Goal: Communication & Community: Answer question/provide support

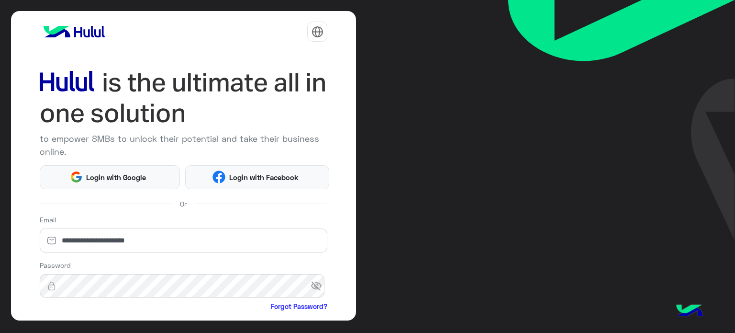
scroll to position [98, 0]
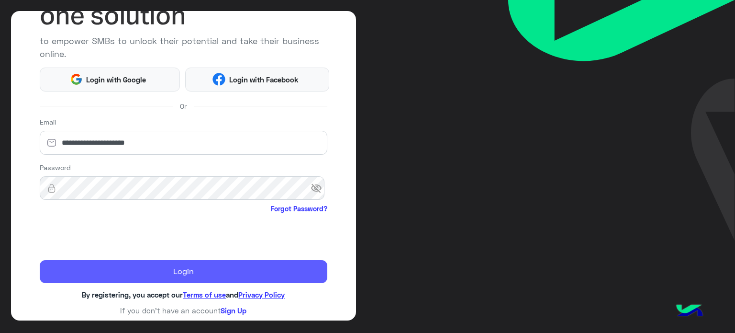
click at [257, 262] on button "Login" at bounding box center [184, 271] width 288 height 23
click at [254, 266] on button "Login" at bounding box center [184, 271] width 288 height 23
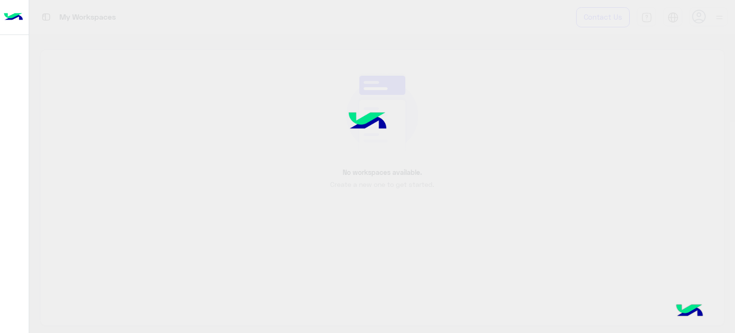
click at [54, 230] on div at bounding box center [367, 166] width 735 height 333
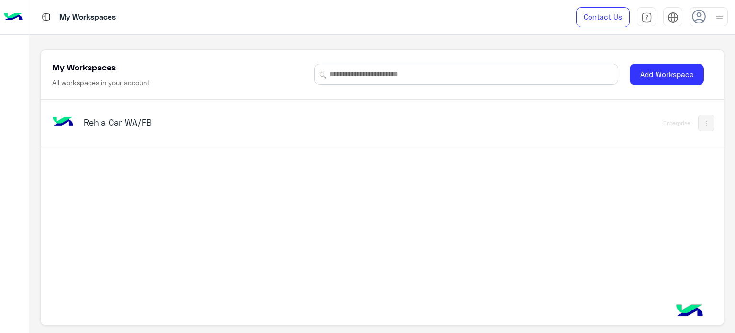
click at [268, 137] on div "Rehla Car WA/FB Enterprise" at bounding box center [382, 122] width 682 height 45
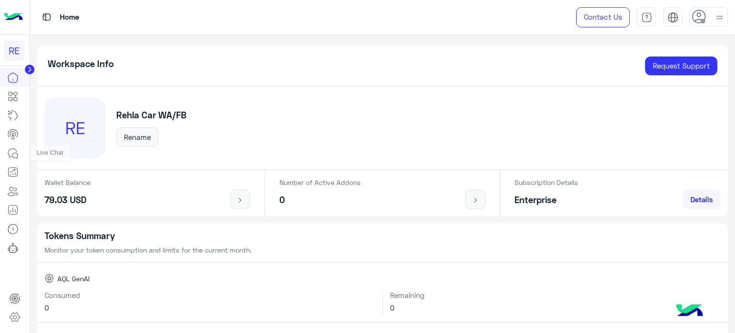
click at [16, 158] on icon at bounding box center [12, 152] width 11 height 11
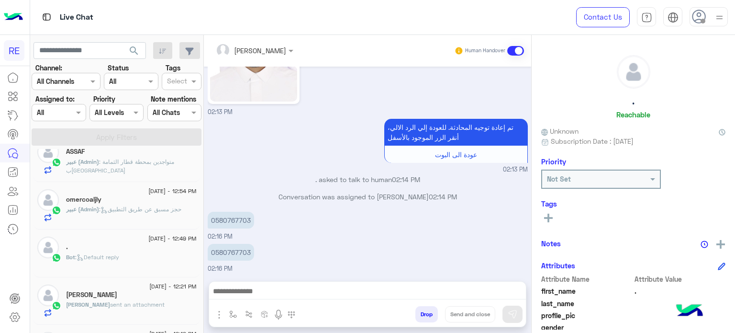
scroll to position [655, 0]
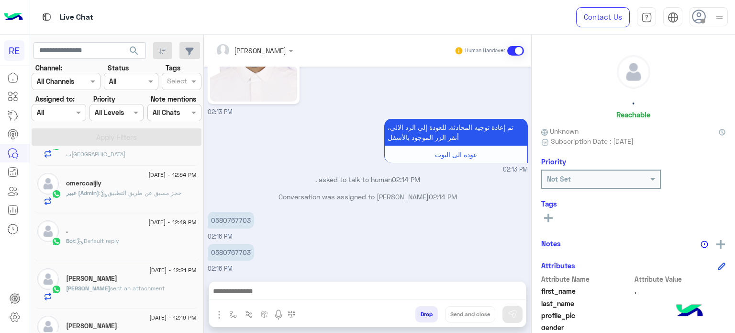
click at [150, 272] on span "[DATE] - 12:21 PM" at bounding box center [172, 270] width 47 height 9
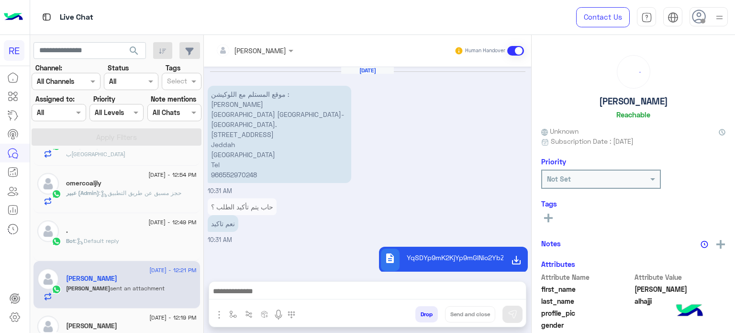
scroll to position [260, 0]
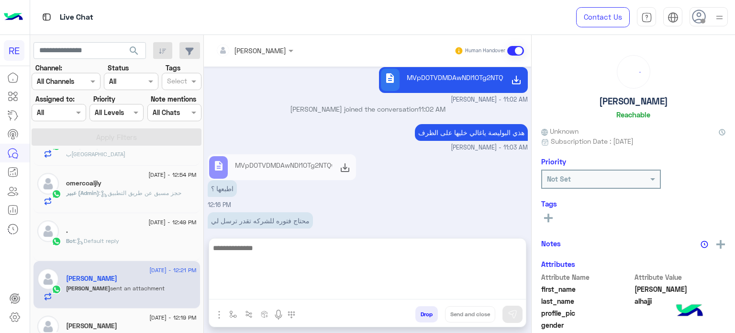
click at [490, 291] on textarea at bounding box center [367, 270] width 317 height 57
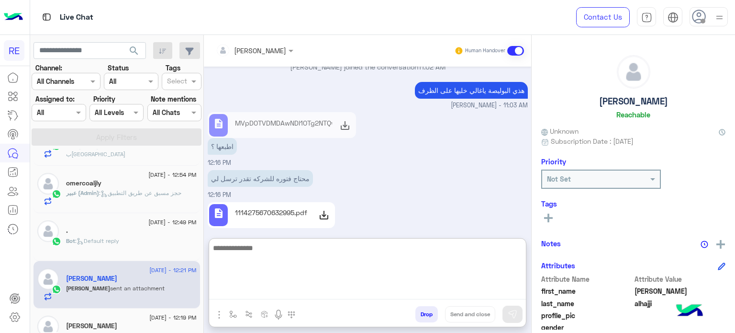
scroll to position [303, 0]
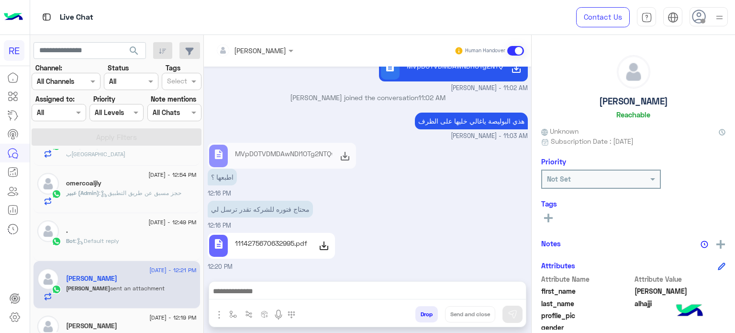
click at [215, 315] on img "button" at bounding box center [218, 314] width 11 height 11
click at [219, 316] on img "button" at bounding box center [218, 314] width 11 height 11
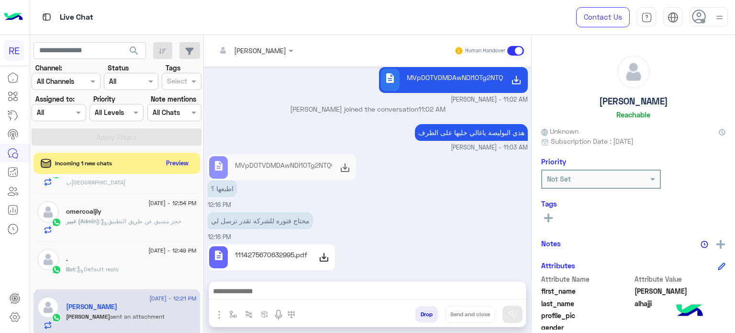
click at [212, 316] on div "Attachements Images" at bounding box center [255, 316] width 93 height 20
click at [219, 312] on img "button" at bounding box center [218, 314] width 11 height 11
click at [241, 277] on span "Attachements" at bounding box center [253, 274] width 48 height 11
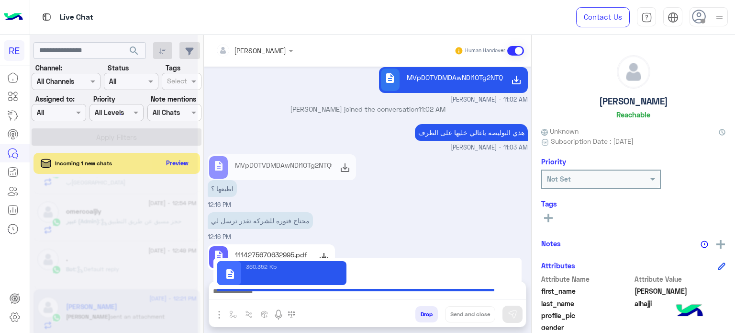
type textarea "**********"
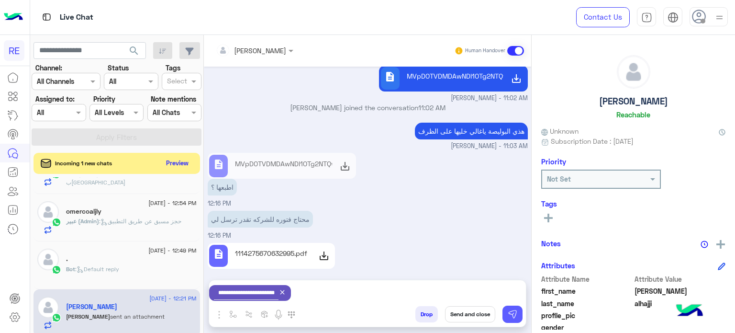
click at [517, 314] on img at bounding box center [513, 314] width 10 height 10
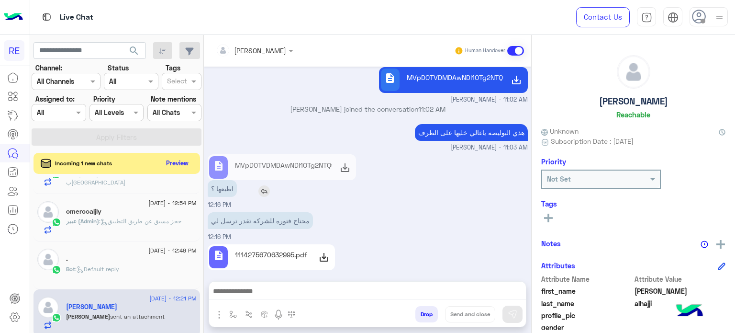
click at [266, 185] on img at bounding box center [263, 190] width 11 height 11
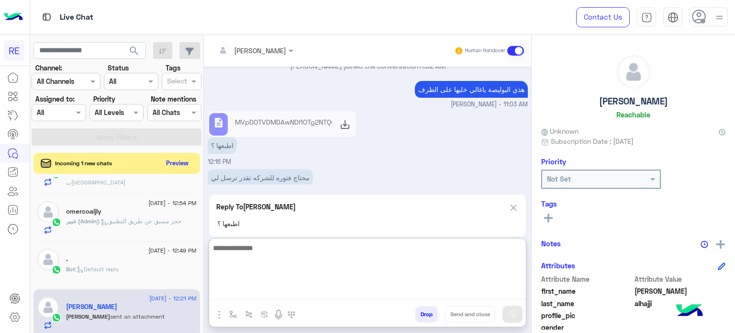
click at [331, 287] on textarea at bounding box center [367, 270] width 317 height 57
type textarea "**********"
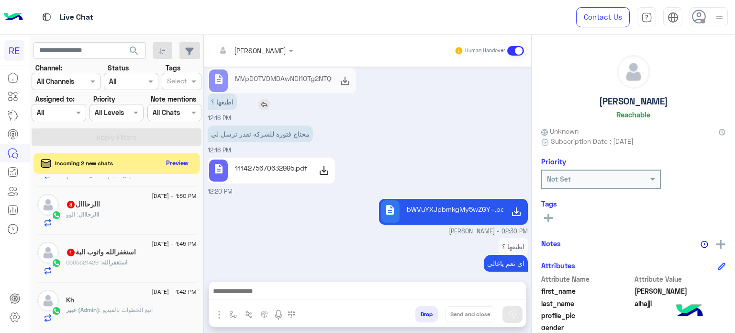
scroll to position [271, 0]
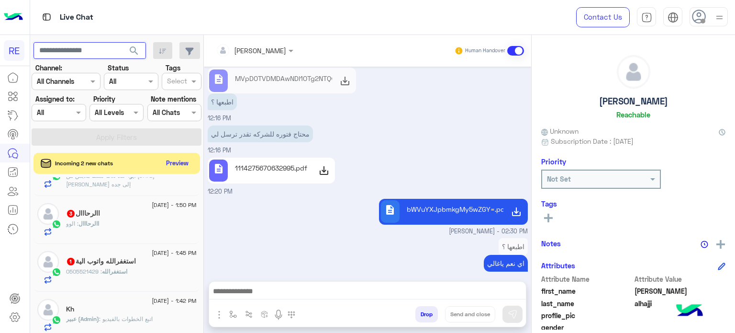
click at [109, 47] on input "text" at bounding box center [90, 50] width 112 height 17
paste input "*********"
click at [123, 42] on button "search" at bounding box center [134, 52] width 23 height 21
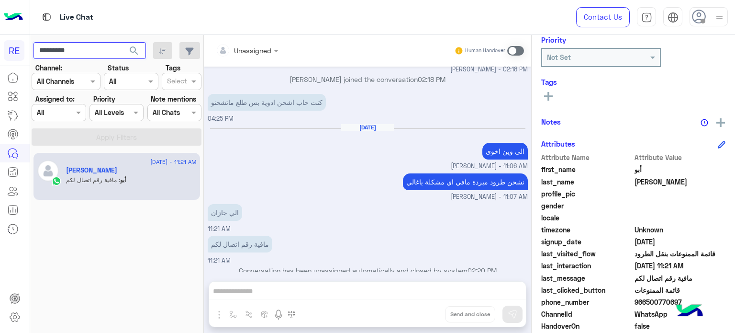
scroll to position [122, 0]
click at [87, 53] on input "*********" at bounding box center [90, 50] width 112 height 17
paste input "text"
type input "*********"
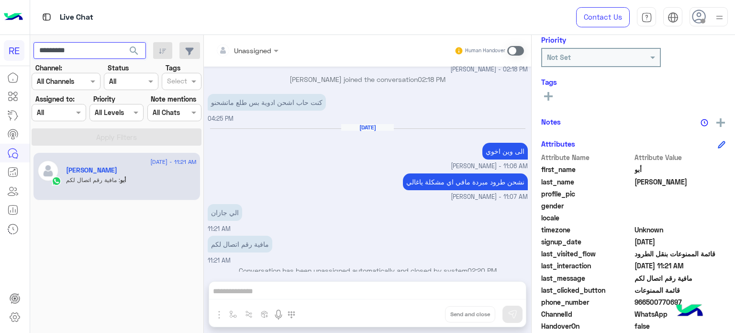
click at [123, 42] on button "search" at bounding box center [134, 52] width 23 height 21
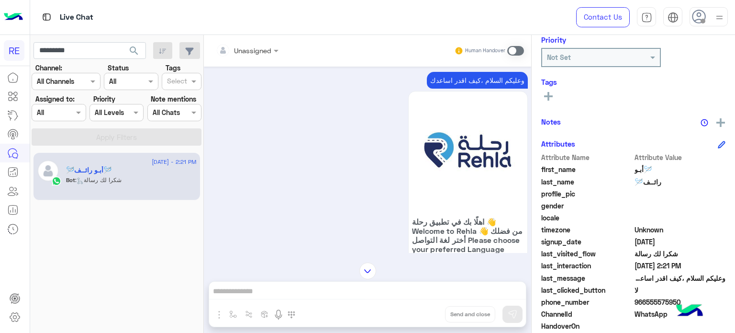
scroll to position [401, 0]
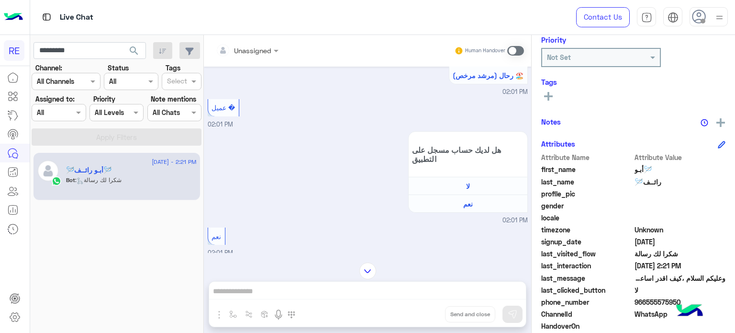
click at [518, 54] on span at bounding box center [515, 51] width 17 height 10
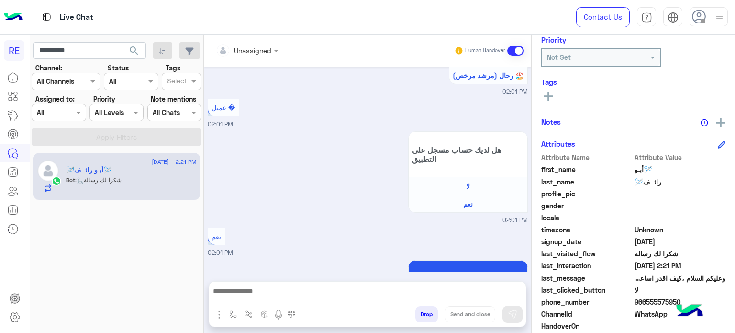
scroll to position [1184, 0]
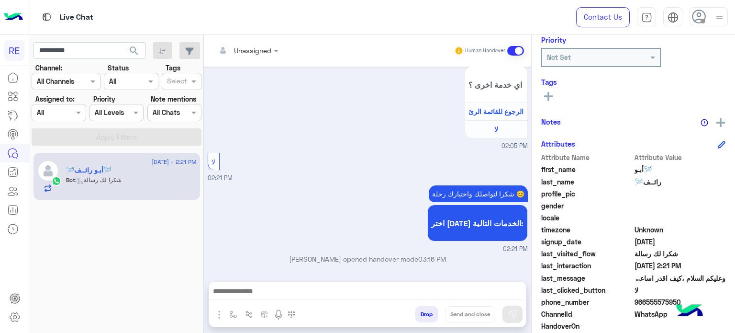
click at [410, 282] on div at bounding box center [367, 293] width 317 height 24
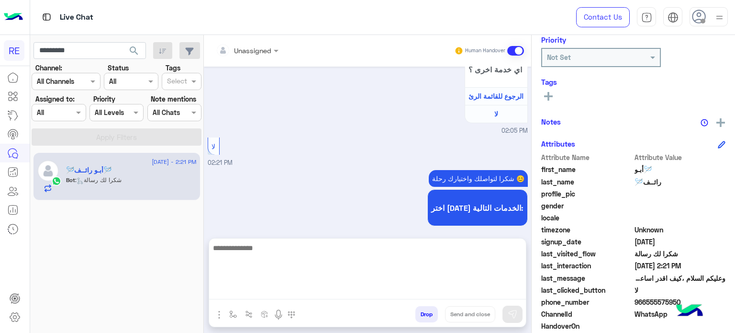
click at [410, 289] on textarea at bounding box center [367, 270] width 317 height 57
type textarea "**********"
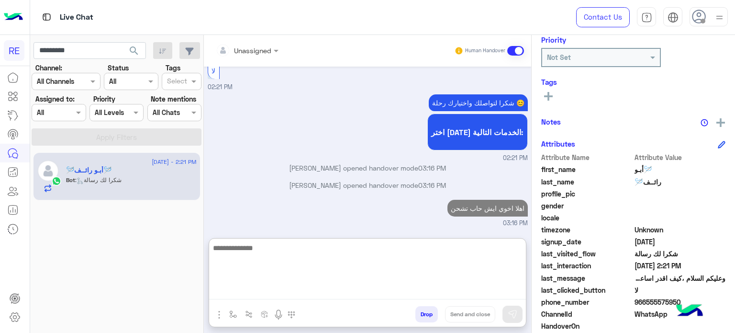
scroll to position [1293, 0]
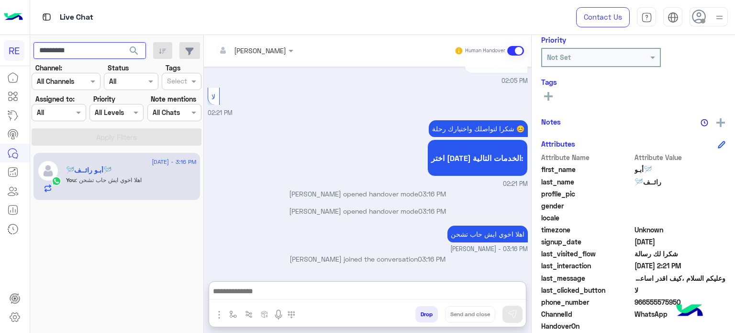
click at [92, 48] on input "*********" at bounding box center [90, 50] width 112 height 17
click at [123, 42] on button "search" at bounding box center [134, 52] width 23 height 21
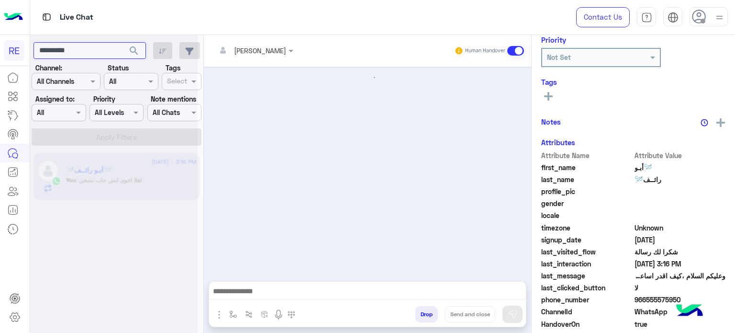
scroll to position [650, 0]
